Goal: Check status: Check status

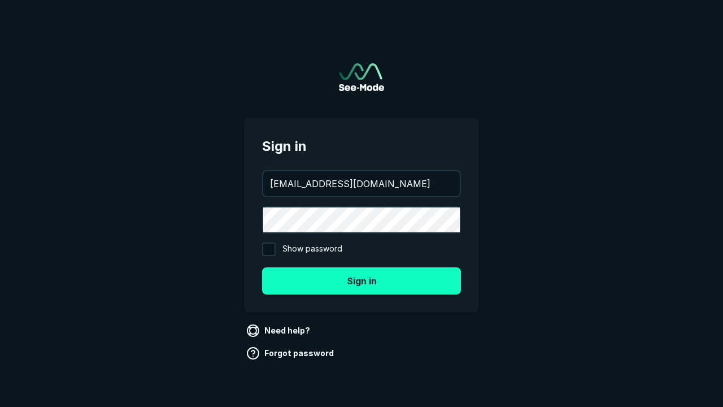
click at [362, 280] on button "Sign in" at bounding box center [361, 280] width 199 height 27
